Goal: Find specific page/section: Find specific page/section

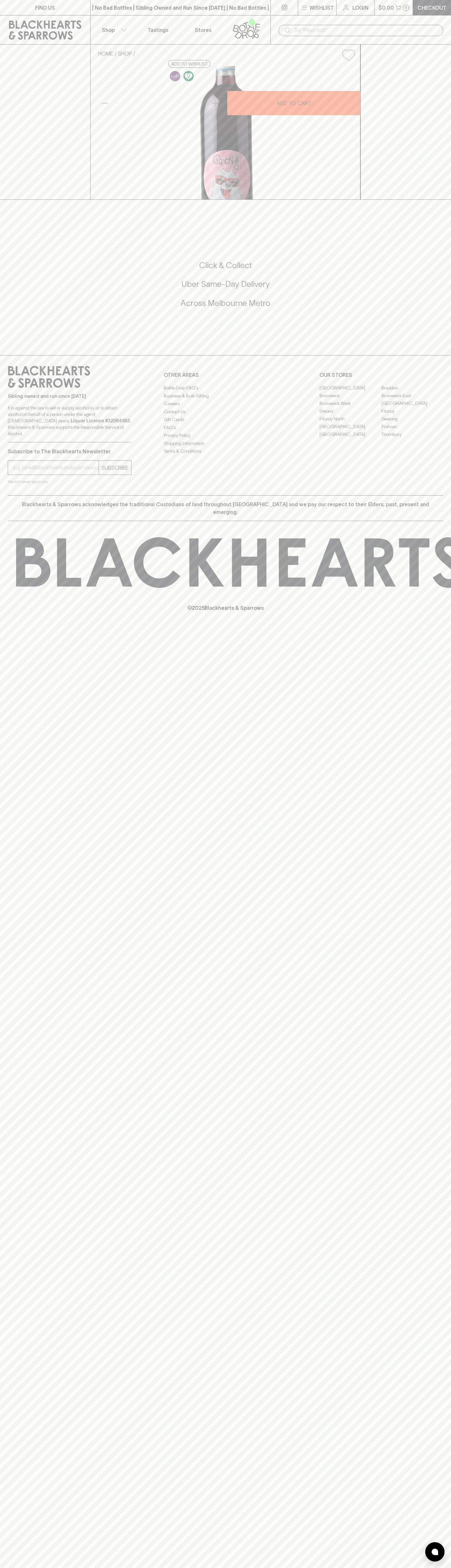
click at [190, 21] on link "Stores" at bounding box center [203, 29] width 45 height 29
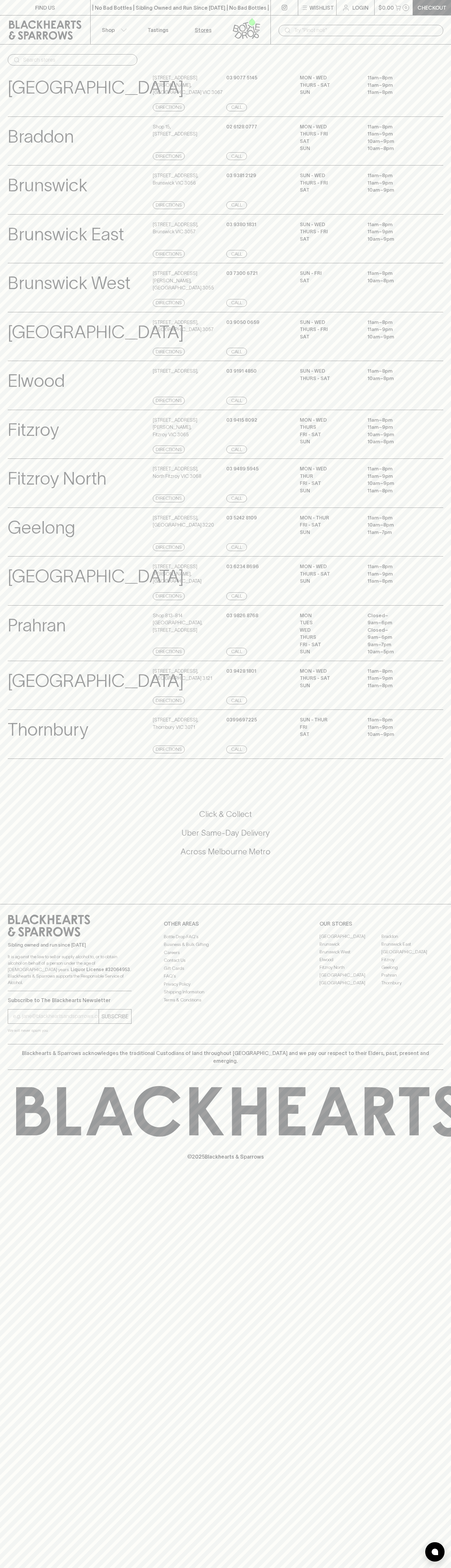
click at [429, 1250] on div "FIND US | No Bad Bottles | Sibling Owned and Run Since 2006 | No Bad Bottles | …" at bounding box center [226, 784] width 451 height 1568
click at [448, 1567] on html "FIND US | No Bad Bottles | Sibling Owned and Run Since 2006 | No Bad Bottles | …" at bounding box center [226, 784] width 451 height 1568
click at [17, 688] on div "Richmond View Store Details 202 Swan Street , Richmond VIC 3121 Directions 03 9…" at bounding box center [226, 685] width 435 height 49
